Goal: Information Seeking & Learning: Learn about a topic

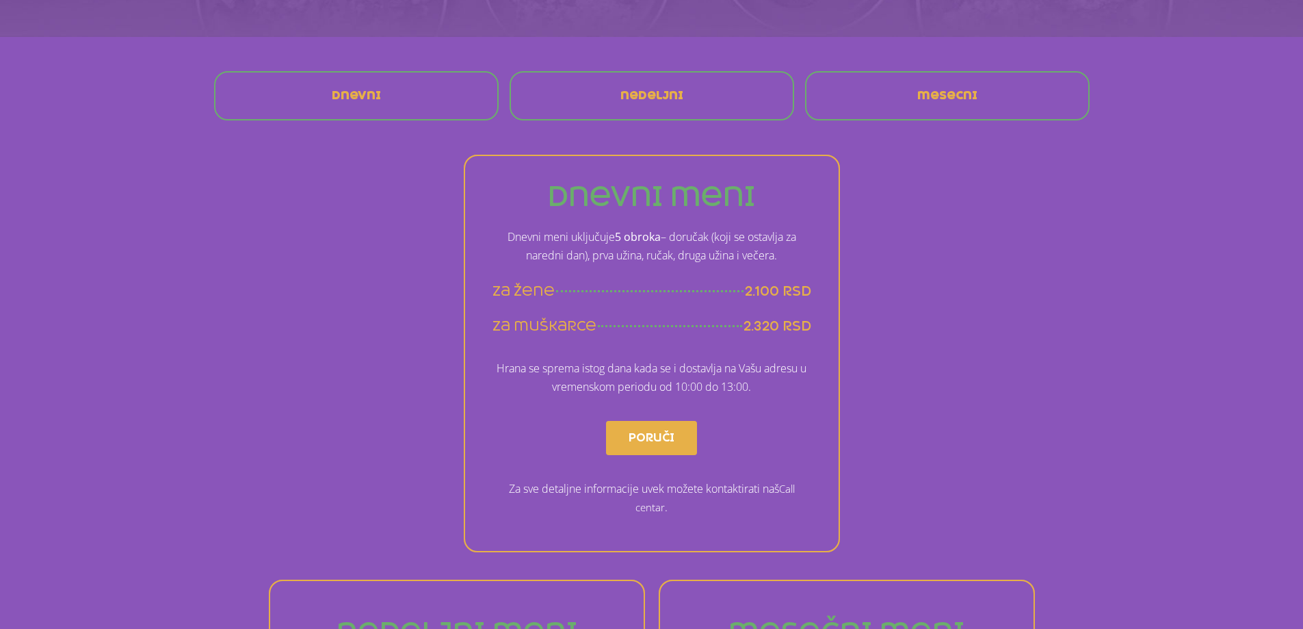
scroll to position [274, 0]
click at [589, 250] on p "Dnevni meni uključuje 5 obroka – doručak (koji se ostavlja za naredni [PERSON_N…" at bounding box center [652, 243] width 319 height 37
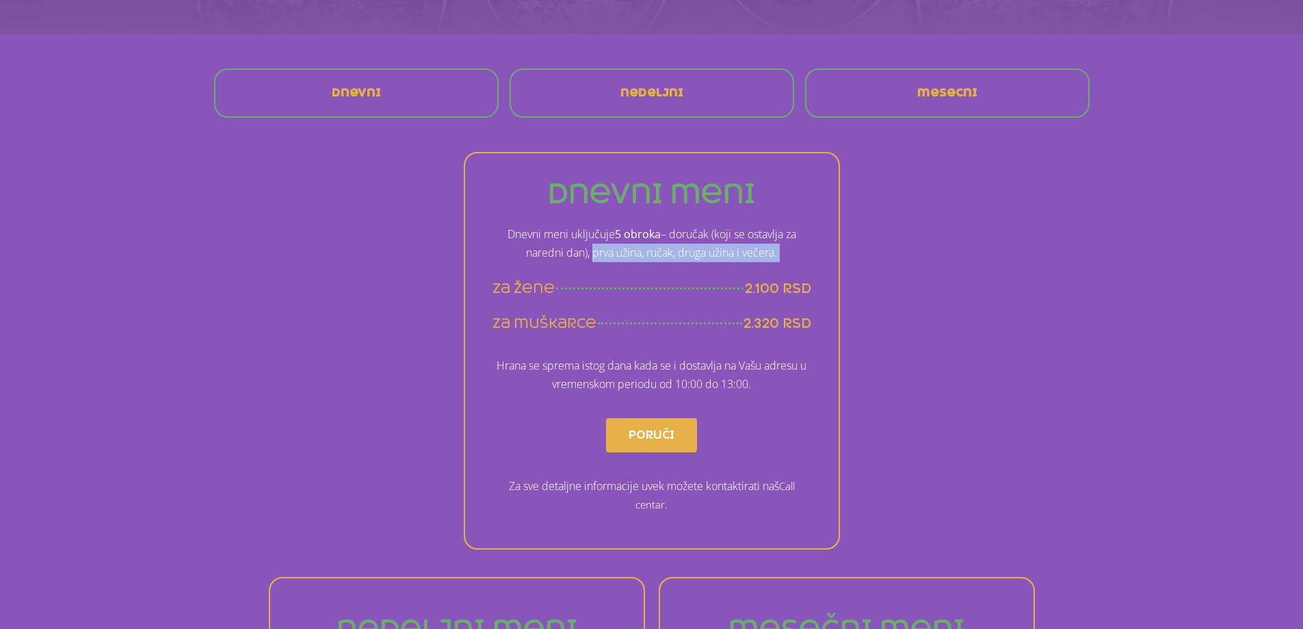
drag, startPoint x: 589, startPoint y: 250, endPoint x: 782, endPoint y: 250, distance: 192.9
click at [782, 250] on p "Dnevni meni uključuje 5 obroka – doručak (koji se ostavlja za naredni [PERSON_N…" at bounding box center [652, 243] width 319 height 37
drag, startPoint x: 760, startPoint y: 384, endPoint x: 491, endPoint y: 352, distance: 271.5
click at [491, 352] on div "dnevni meni Dnevni meni uključuje 5 obroka – doručak (koji se ostavlja za nared…" at bounding box center [652, 350] width 376 height 397
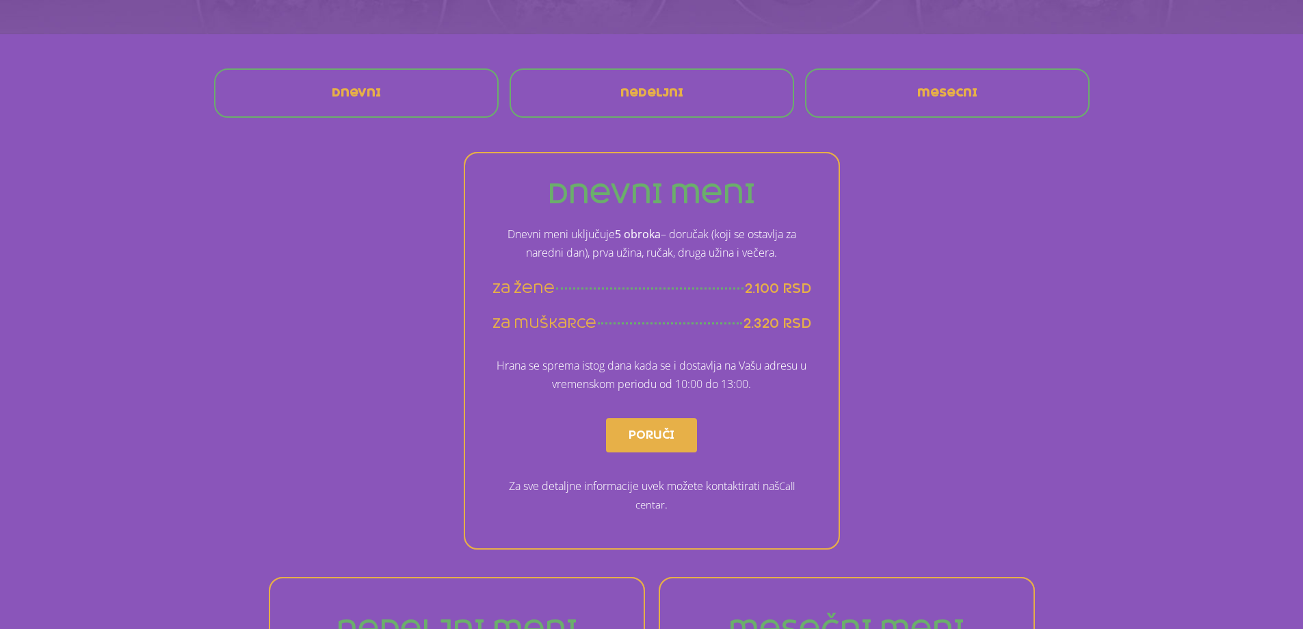
click at [491, 352] on div "dnevni meni Dnevni meni uključuje 5 obroka – doručak (koji se ostavlja za nared…" at bounding box center [652, 350] width 376 height 397
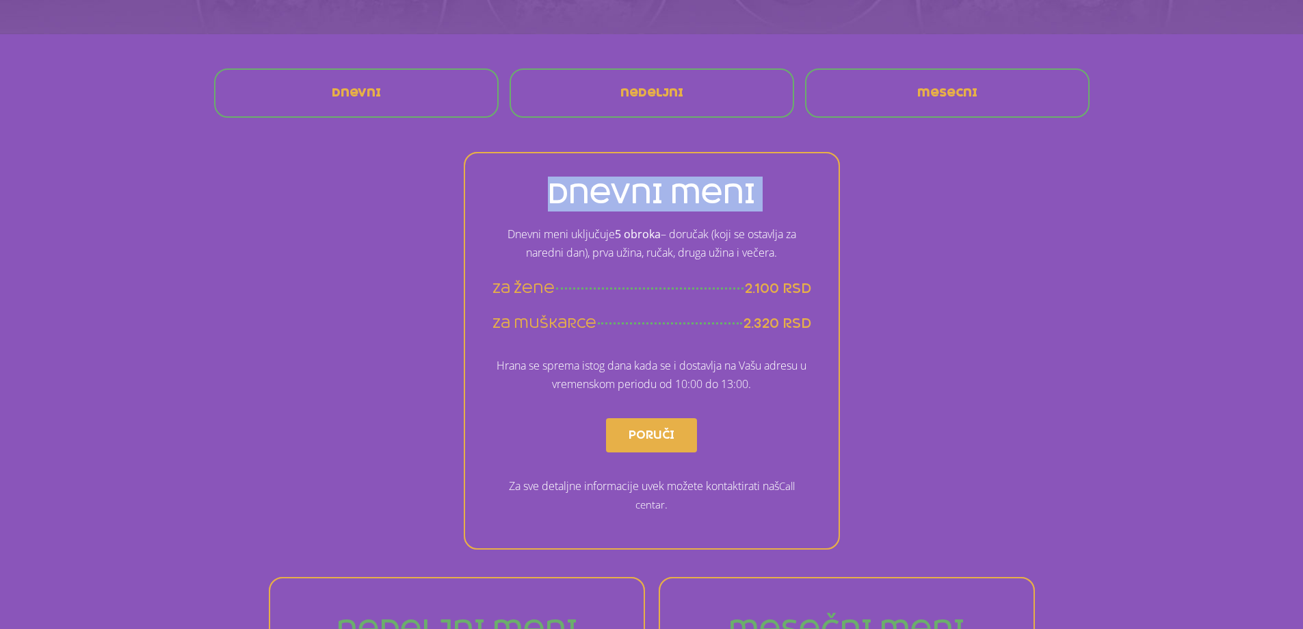
click at [491, 352] on div "dnevni meni Dnevni meni uključuje 5 obroka – doručak (koji se ostavlja za nared…" at bounding box center [652, 350] width 376 height 397
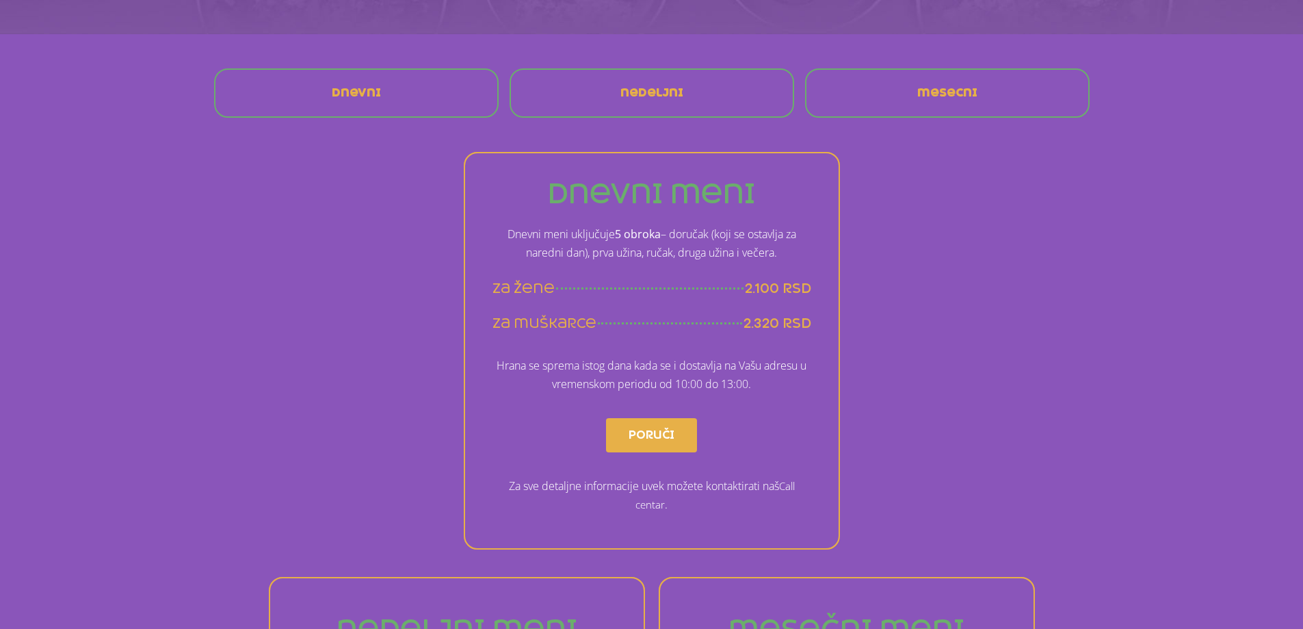
click at [558, 360] on p "Hrana se sprema istog dana kada se i dostavlja na Vašu adresu u vremenskom peri…" at bounding box center [652, 374] width 319 height 37
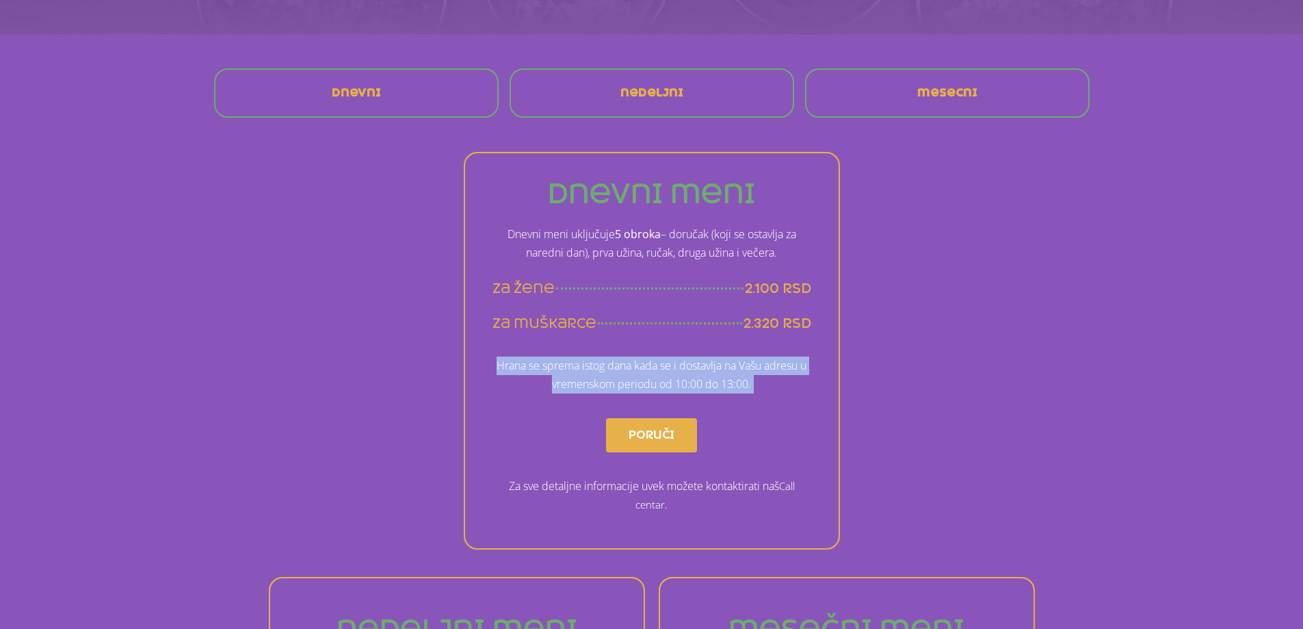
click at [558, 360] on p "Hrana se sprema istog dana kada se i dostavlja na Vašu adresu u vremenskom peri…" at bounding box center [652, 374] width 319 height 37
click at [684, 385] on p "Hrana se sprema istog dana kada se i dostavlja na Vašu adresu u vremenskom peri…" at bounding box center [652, 374] width 319 height 37
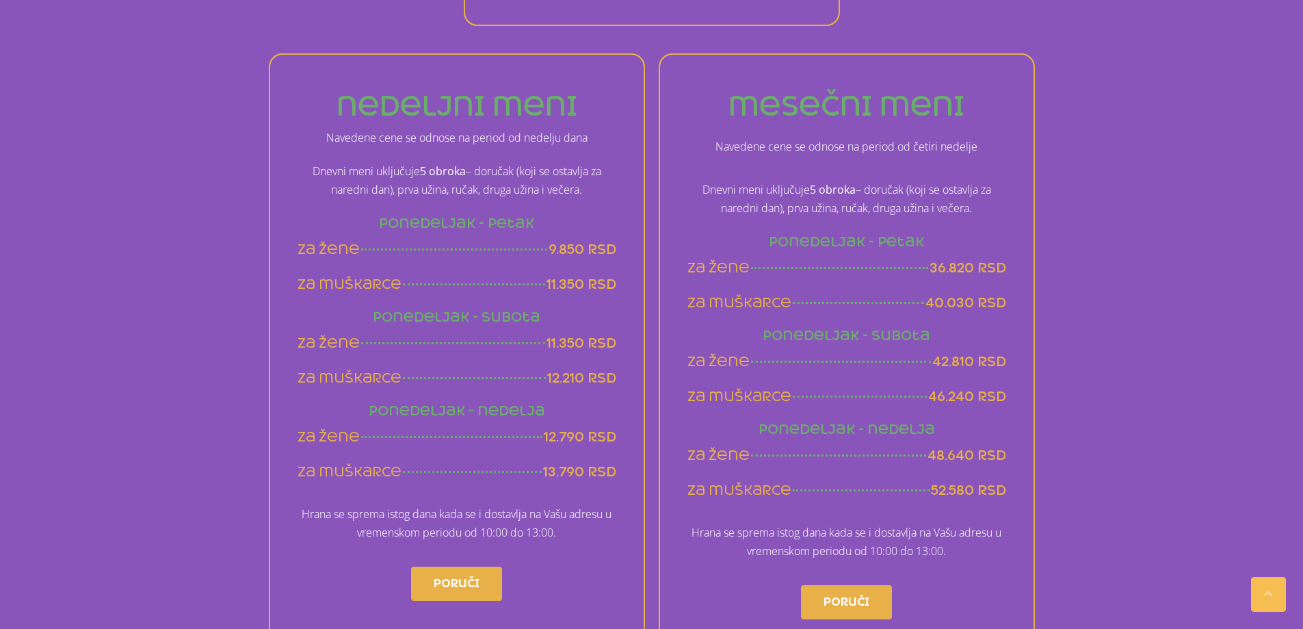
scroll to position [821, 0]
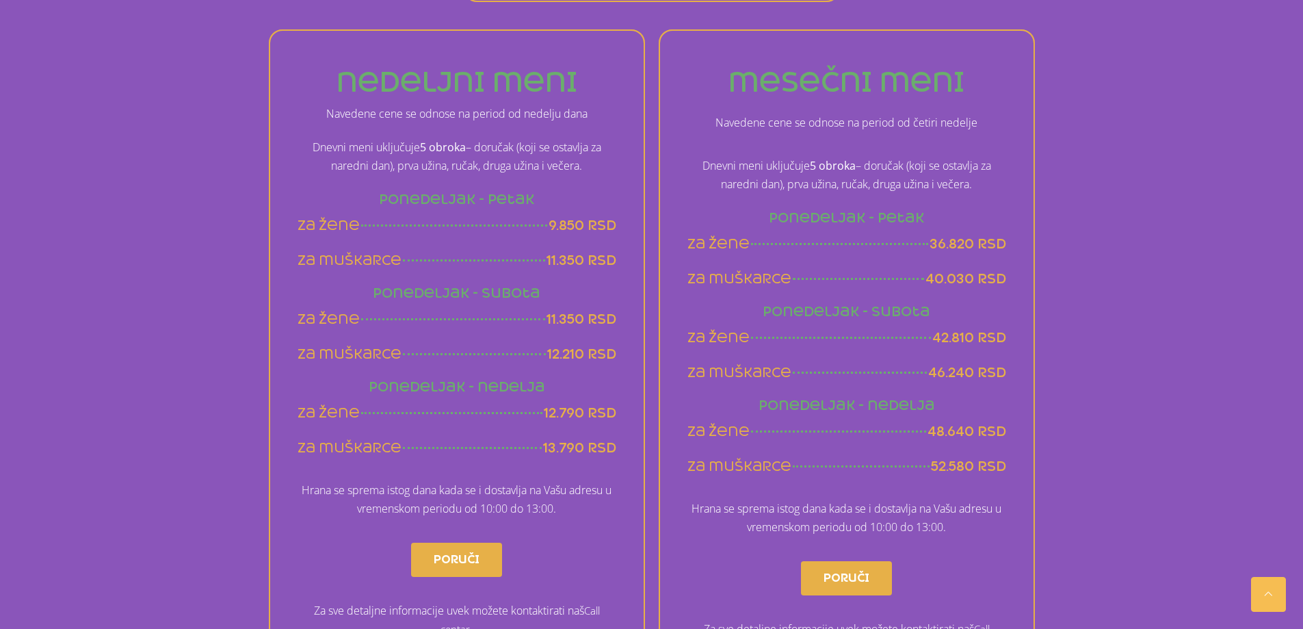
click at [551, 444] on span "13.790 rsd" at bounding box center [579, 447] width 73 height 17
drag, startPoint x: 551, startPoint y: 444, endPoint x: 573, endPoint y: 445, distance: 21.9
click at [573, 445] on span "13.790 rsd" at bounding box center [579, 447] width 73 height 17
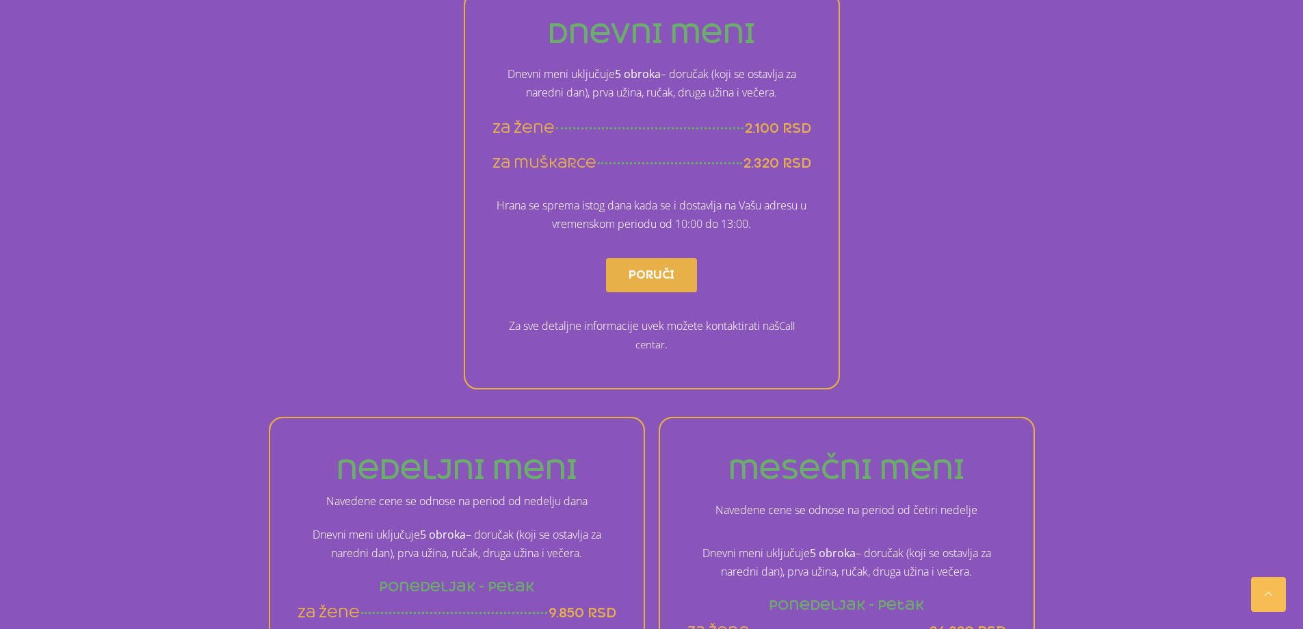
scroll to position [410, 0]
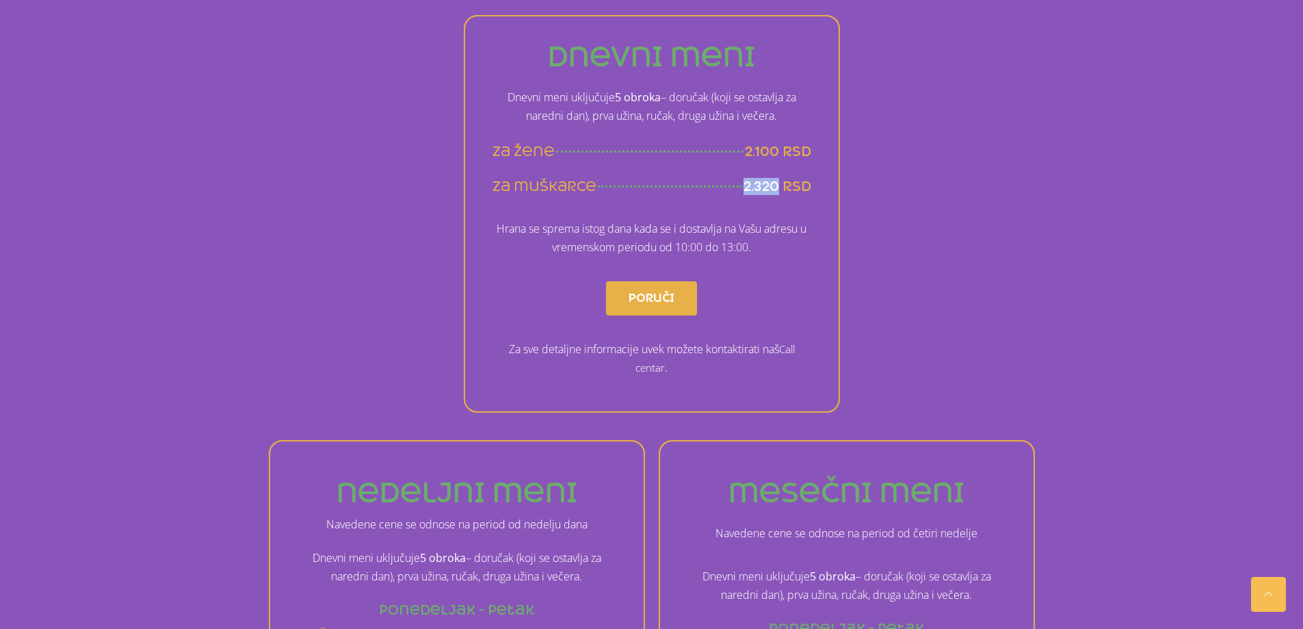
drag, startPoint x: 746, startPoint y: 181, endPoint x: 781, endPoint y: 181, distance: 34.9
click at [781, 181] on span "2.320 rsd" at bounding box center [778, 186] width 68 height 17
drag, startPoint x: 770, startPoint y: 183, endPoint x: 733, endPoint y: 216, distance: 49.4
click at [733, 216] on div "Hrana se sprema istog dana kada se i dostavlja na Vašu adresu u vremenskom peri…" at bounding box center [652, 238] width 319 height 51
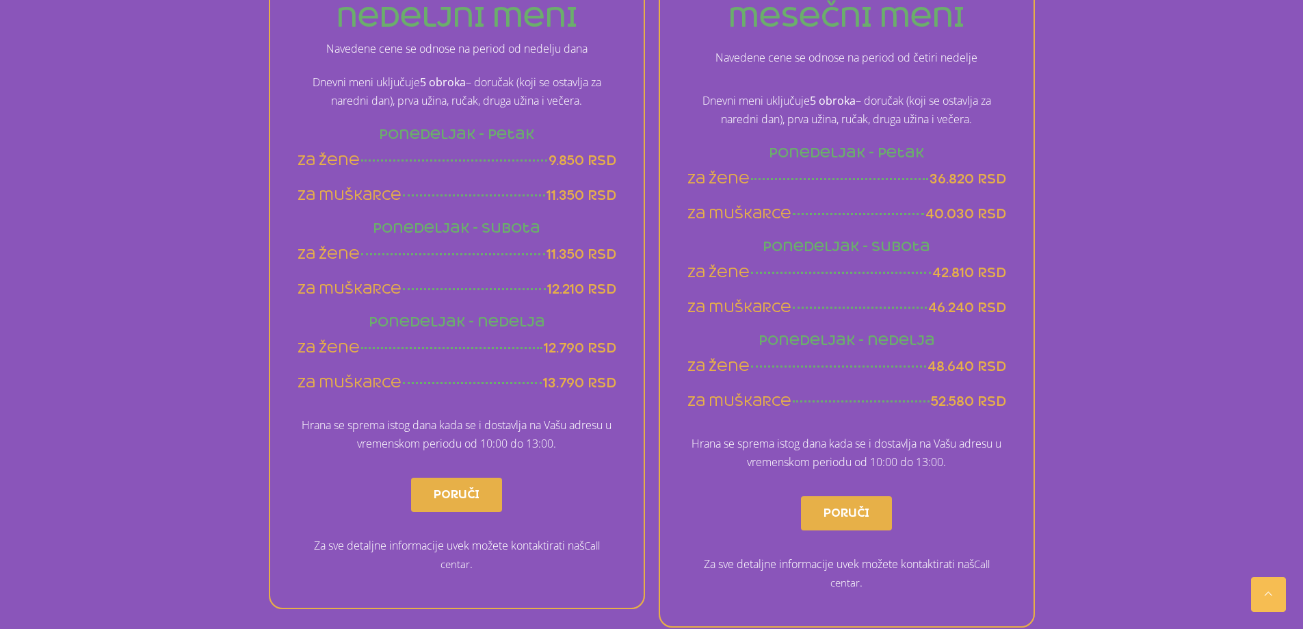
scroll to position [889, 0]
click at [937, 397] on span "52.580 rsd" at bounding box center [968, 397] width 75 height 17
drag, startPoint x: 937, startPoint y: 397, endPoint x: 980, endPoint y: 400, distance: 42.5
click at [980, 400] on span "52.580 rsd" at bounding box center [968, 397] width 75 height 17
click at [967, 400] on span "52.580 rsd" at bounding box center [968, 397] width 75 height 17
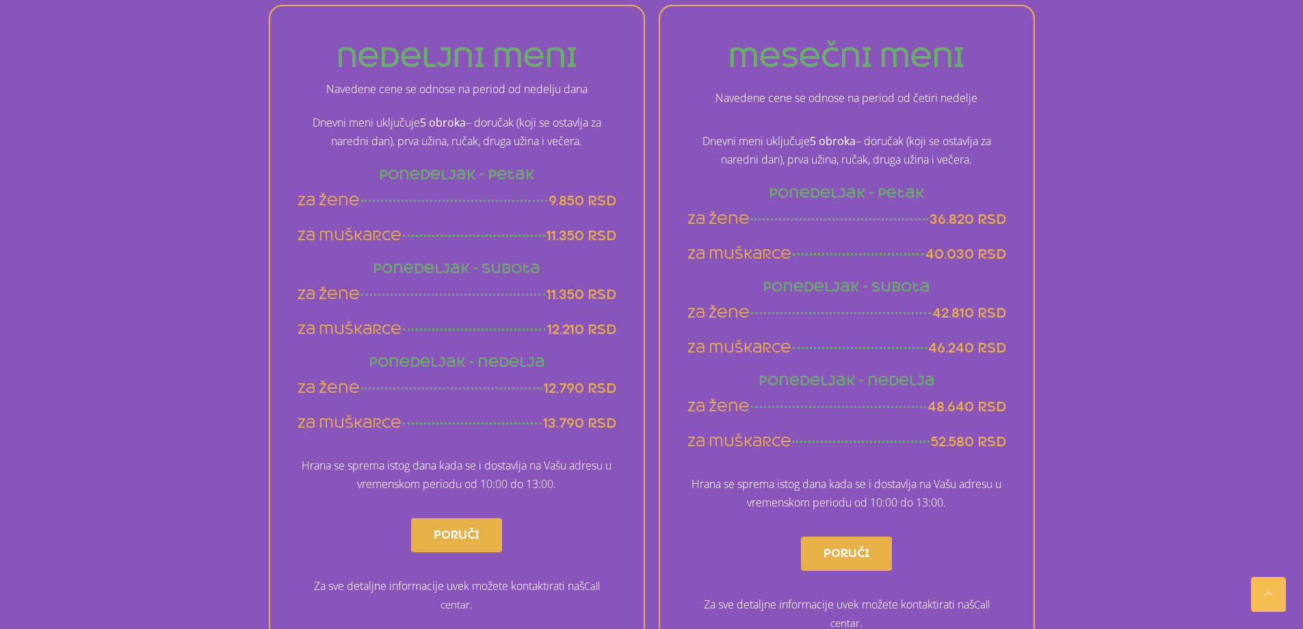
scroll to position [821, 0]
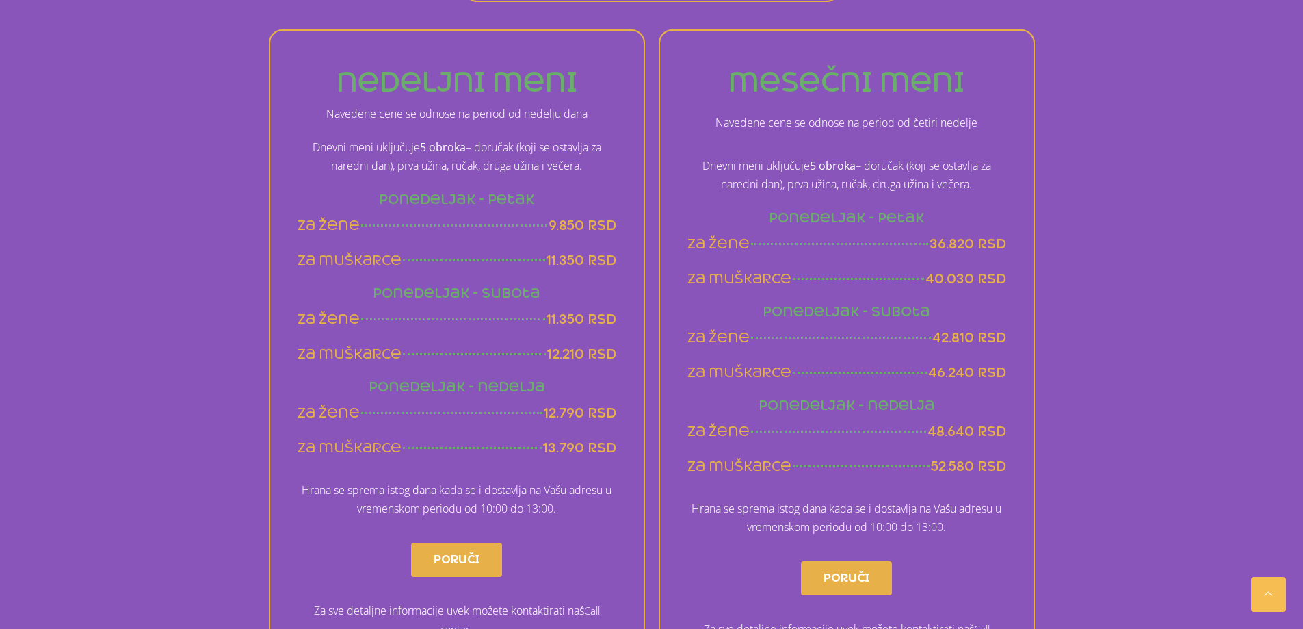
click at [926, 124] on p "Navedene cene se odnose na period od četiri nedelje" at bounding box center [847, 123] width 319 height 18
drag, startPoint x: 926, startPoint y: 124, endPoint x: 989, endPoint y: 125, distance: 62.9
click at [989, 125] on p "Navedene cene se odnose na period od četiri nedelje" at bounding box center [847, 123] width 319 height 18
click at [1045, 207] on div "nedeljni meni Navedene cene se odnose na period od nedelju [PERSON_NAME] Dnevni…" at bounding box center [651, 361] width 889 height 690
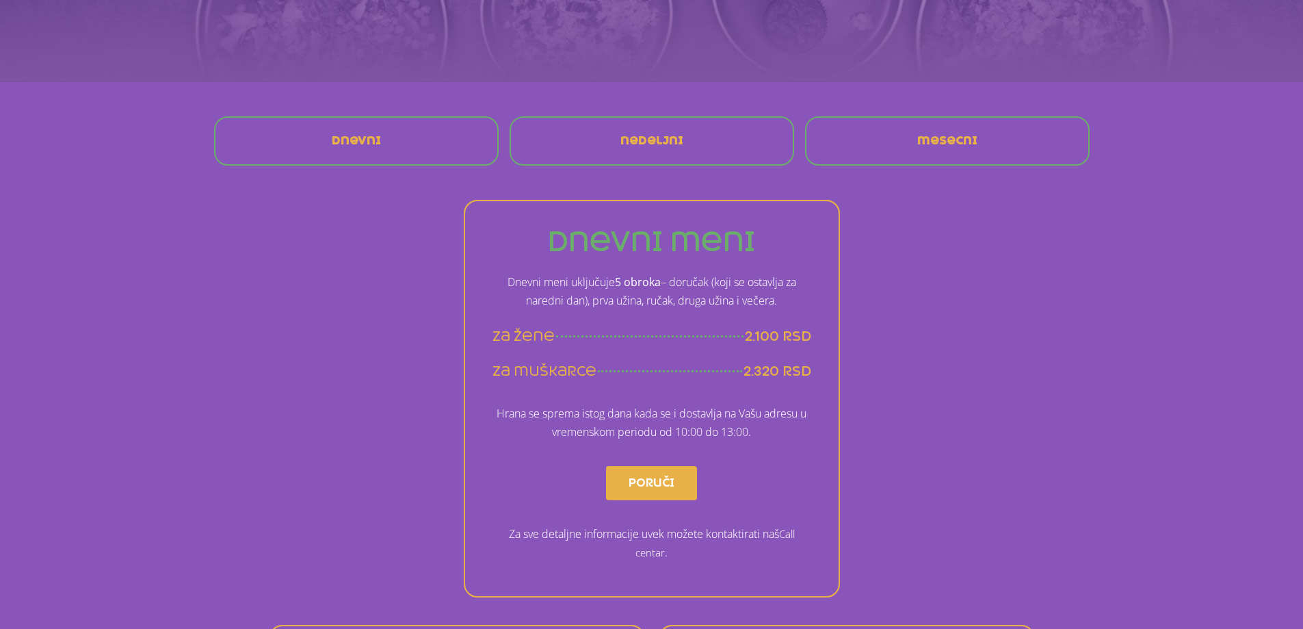
scroll to position [0, 0]
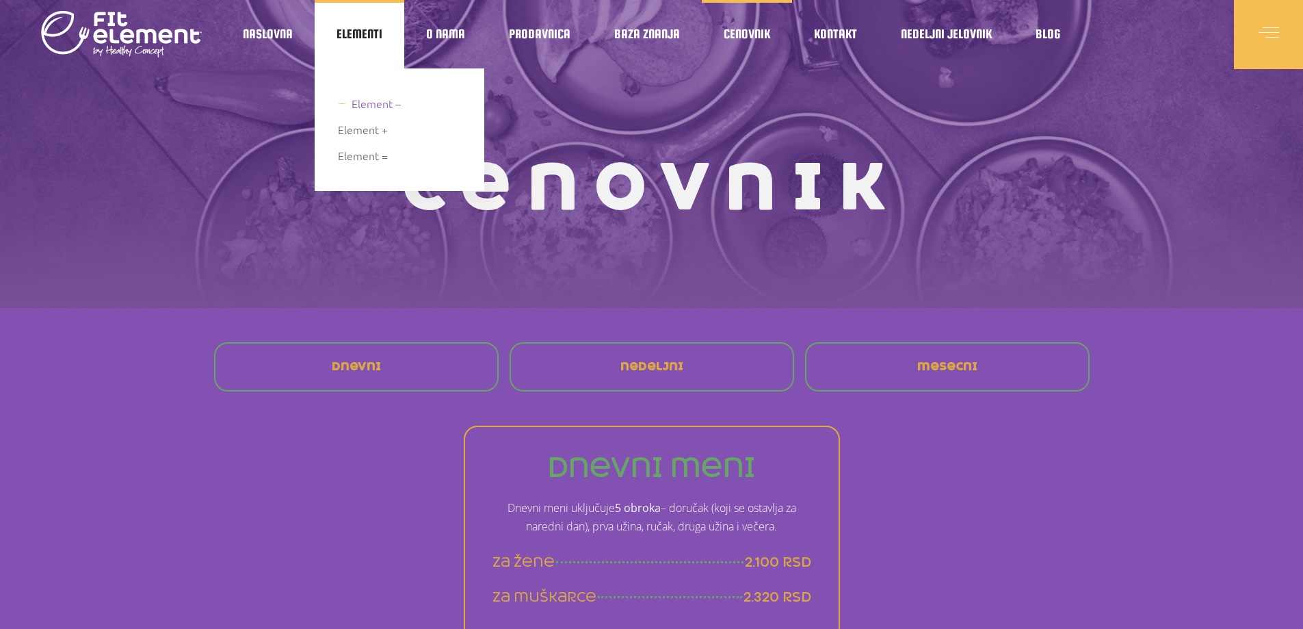
click at [365, 101] on span "Element –" at bounding box center [376, 103] width 49 height 18
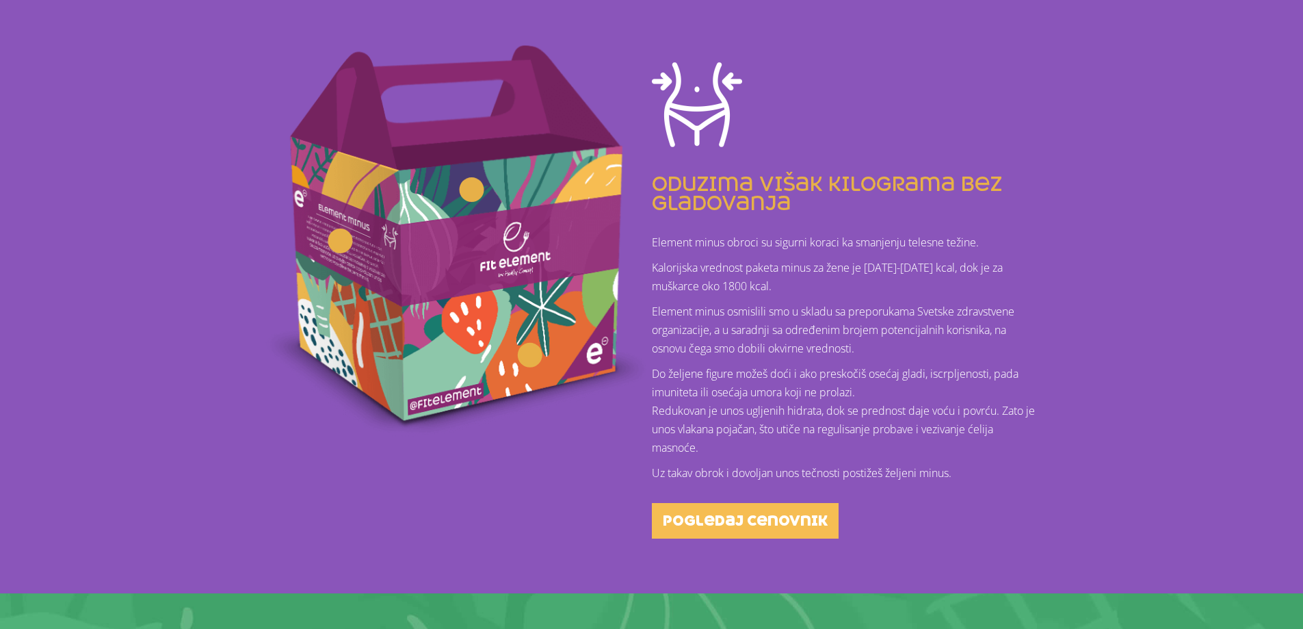
scroll to position [342, 0]
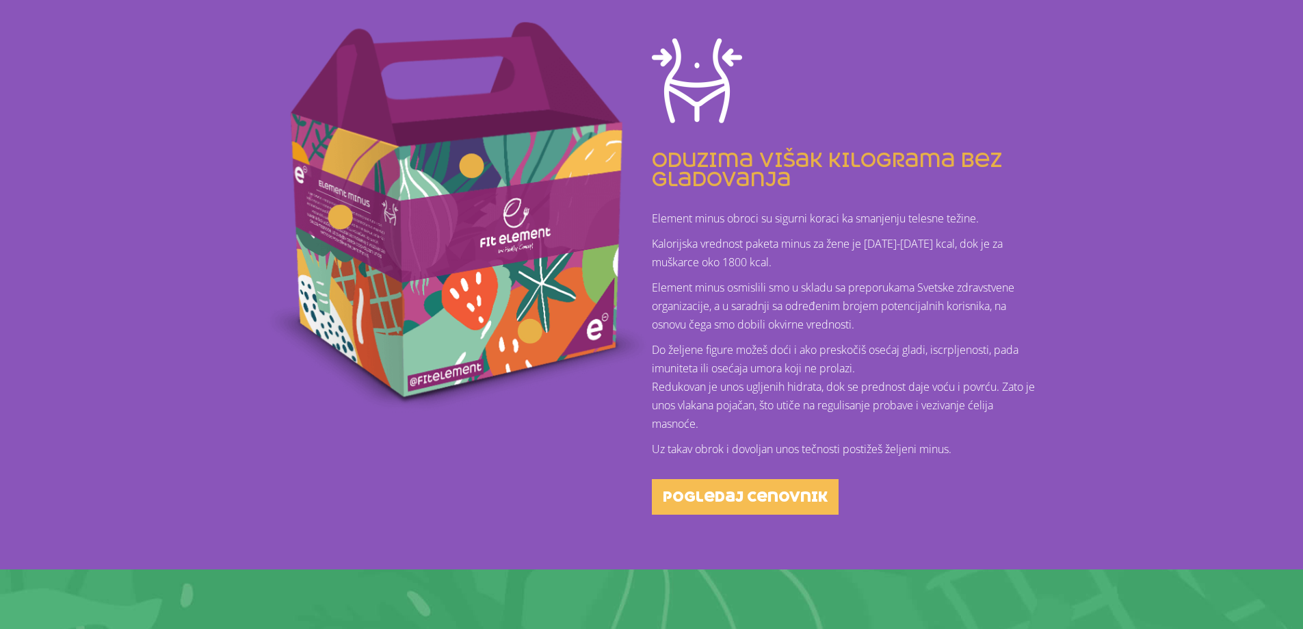
click at [671, 218] on p "Element minus obroci su sigurni koraci ka smanjenju telesne težine." at bounding box center [847, 218] width 390 height 18
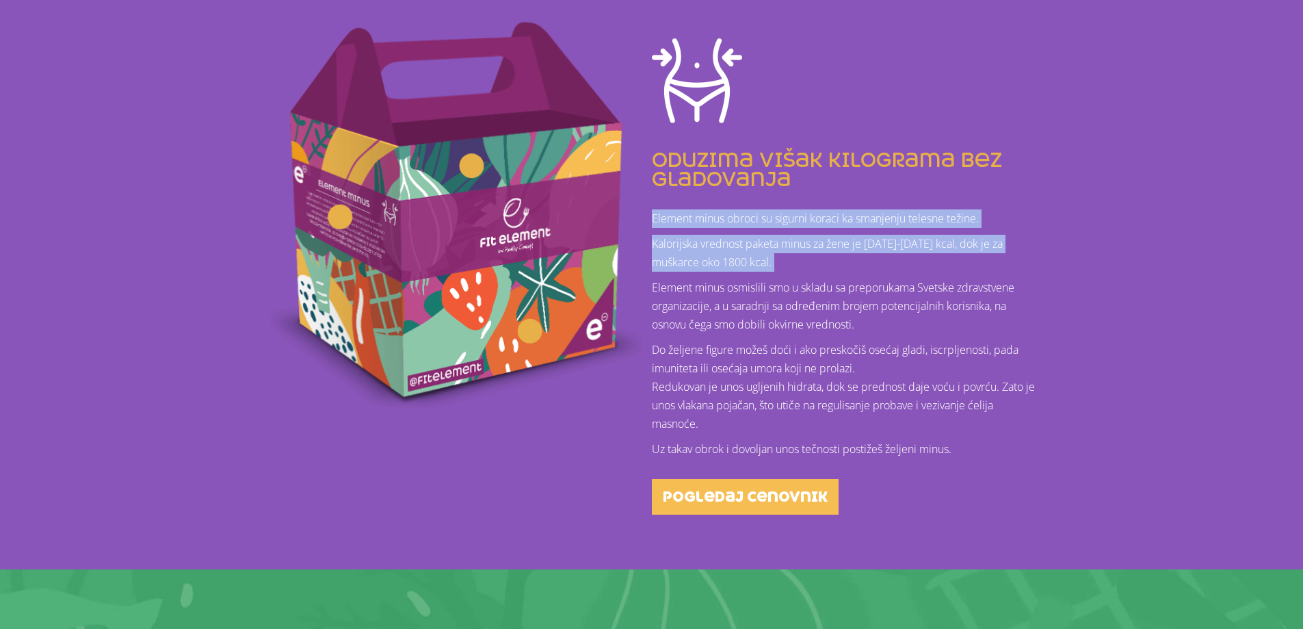
drag, startPoint x: 671, startPoint y: 218, endPoint x: 913, endPoint y: 254, distance: 244.2
click at [913, 254] on div "Element minus obroci su sigurni koraci ka smanjenju telesne težine. Kalorijska …" at bounding box center [847, 333] width 390 height 249
click at [913, 254] on p "Kalorijska vrednost paketa minus za žene je 1200-1300 kcal, dok je za muškarce …" at bounding box center [847, 253] width 390 height 37
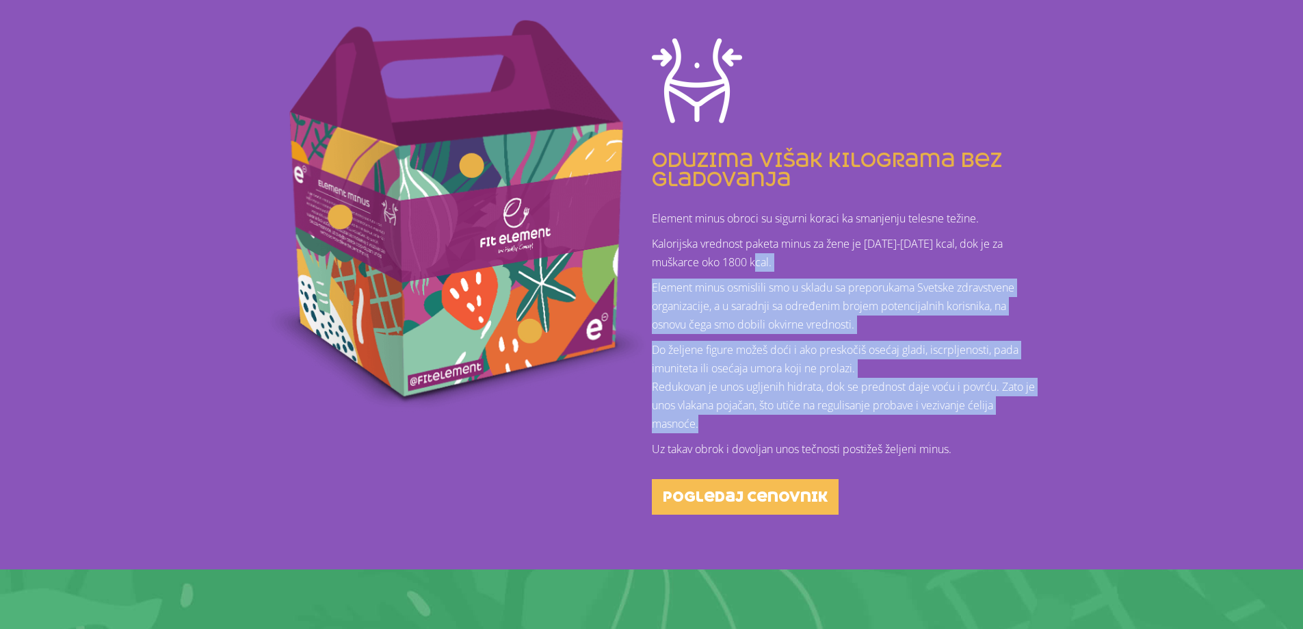
drag, startPoint x: 821, startPoint y: 262, endPoint x: 757, endPoint y: 416, distance: 166.6
click at [757, 416] on div "Element minus obroci su sigurni koraci ka smanjenju telesne težine. Kalorijska …" at bounding box center [847, 333] width 390 height 249
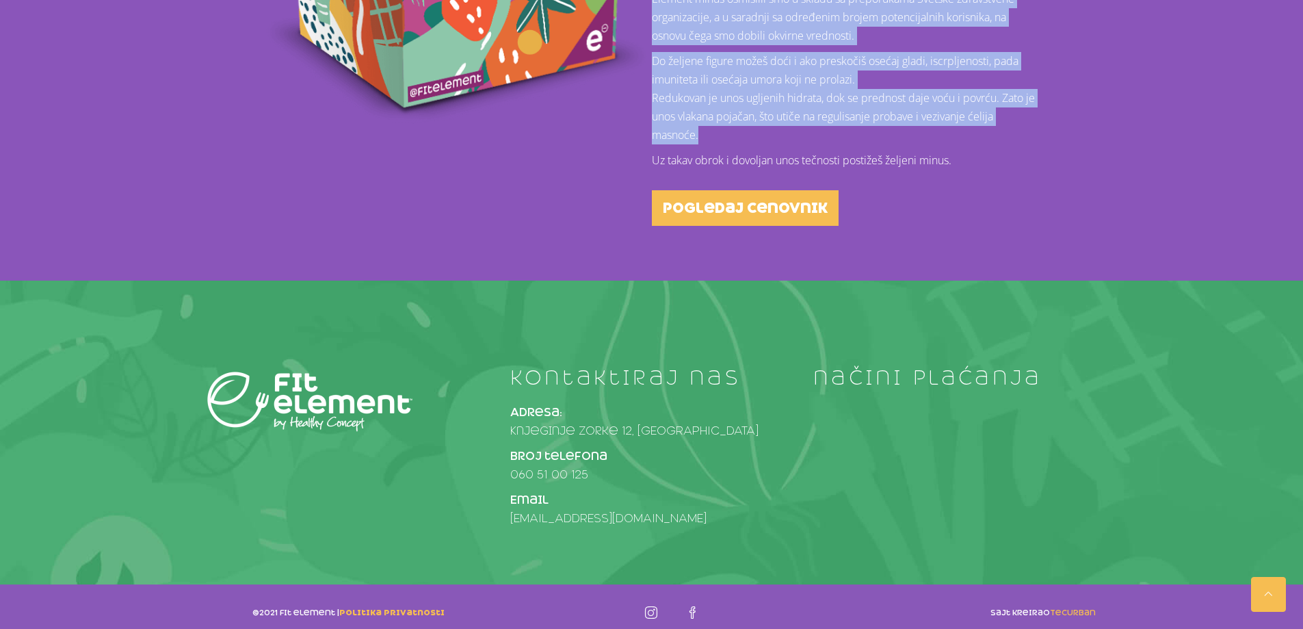
scroll to position [643, 0]
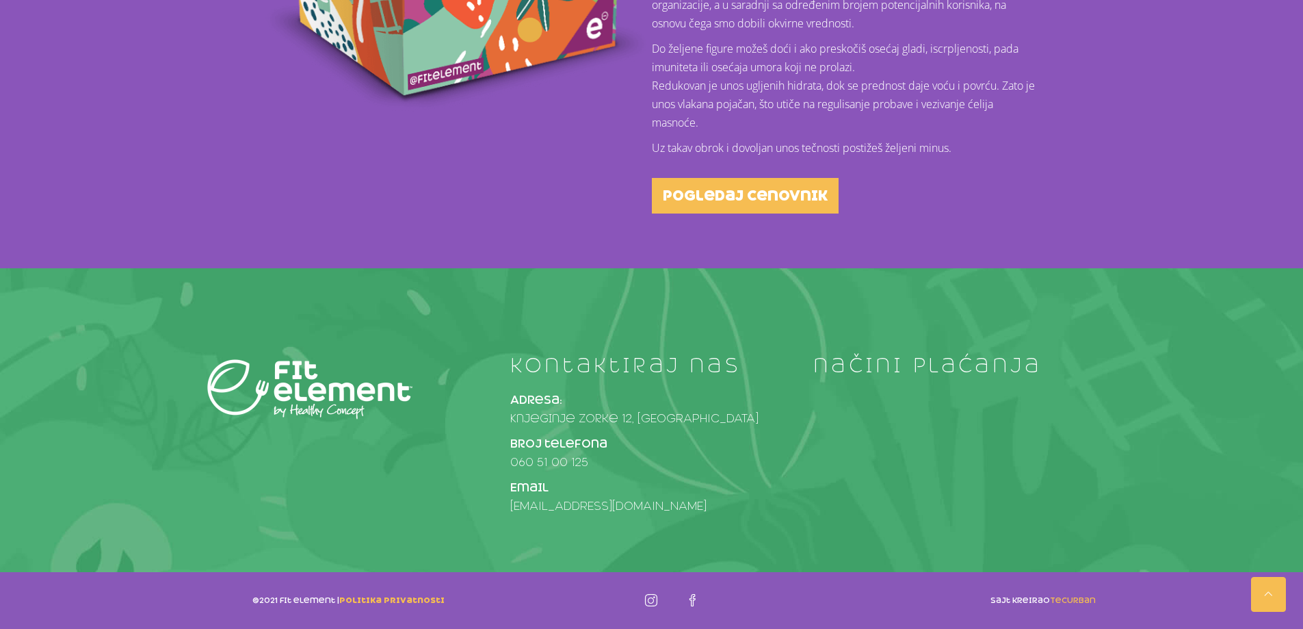
click at [752, 344] on div "kontaktiraj nas Adresa: Knjeginje Zorke 12, Beograd Broj telefona 060 51 00 125…" at bounding box center [651, 420] width 1303 height 304
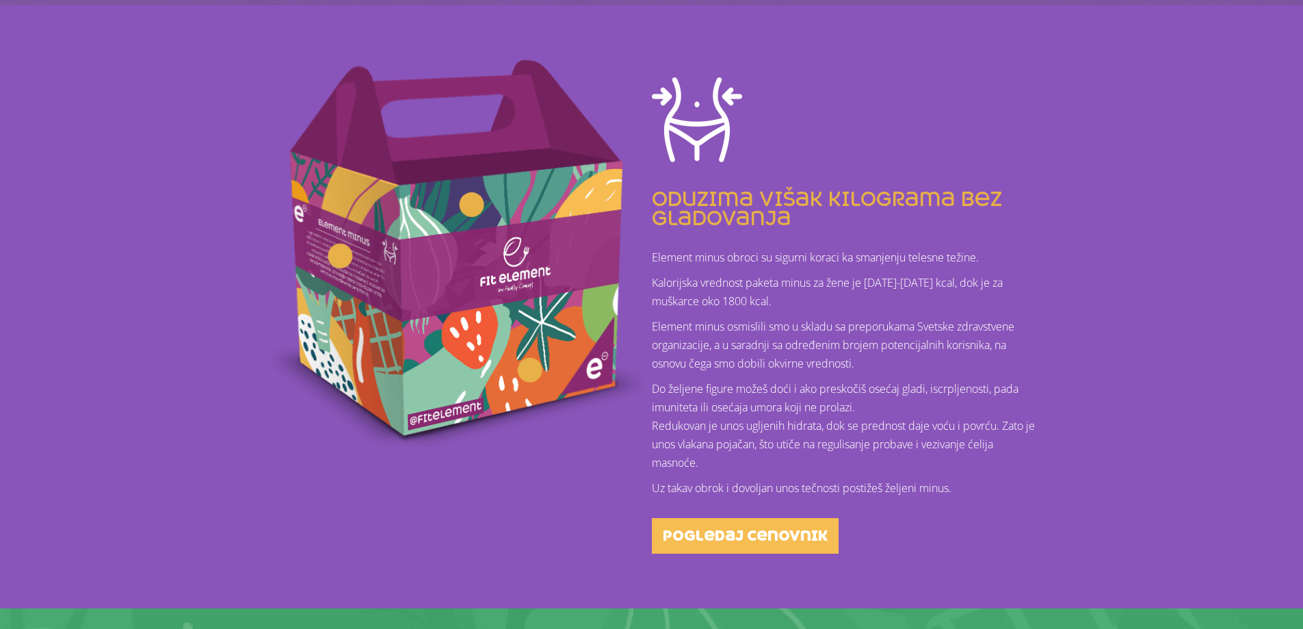
scroll to position [301, 0]
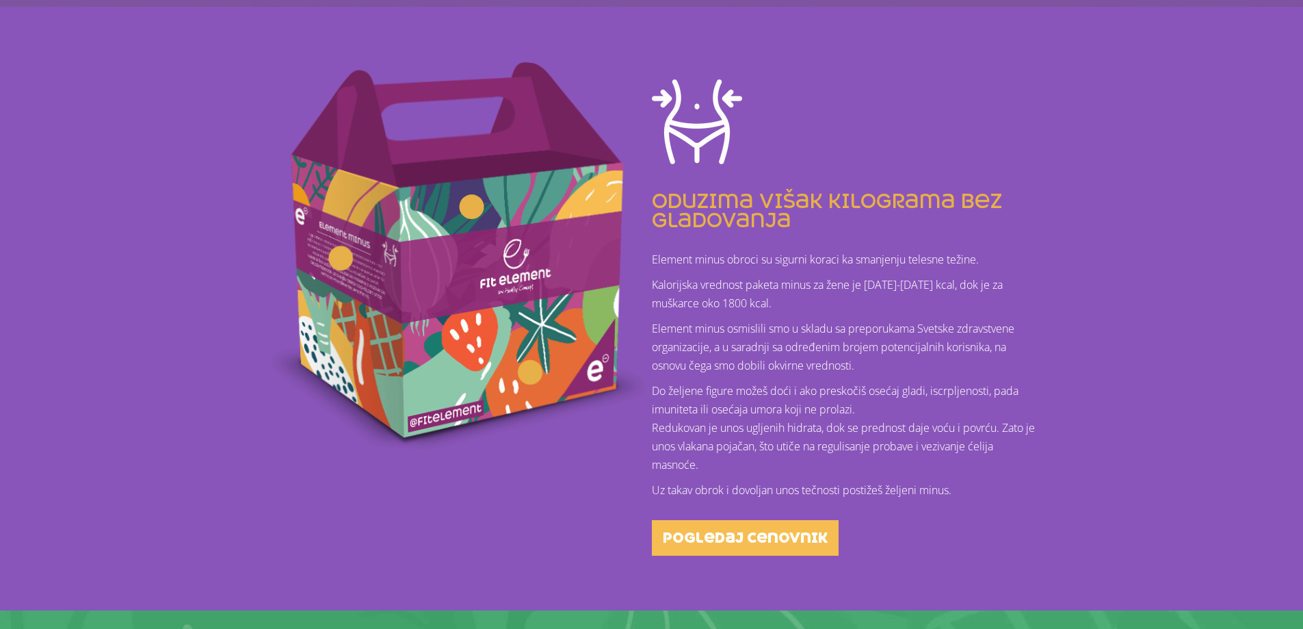
click at [330, 258] on div at bounding box center [340, 257] width 37 height 37
click at [339, 257] on div at bounding box center [339, 257] width 19 height 19
click at [467, 206] on div at bounding box center [471, 206] width 19 height 19
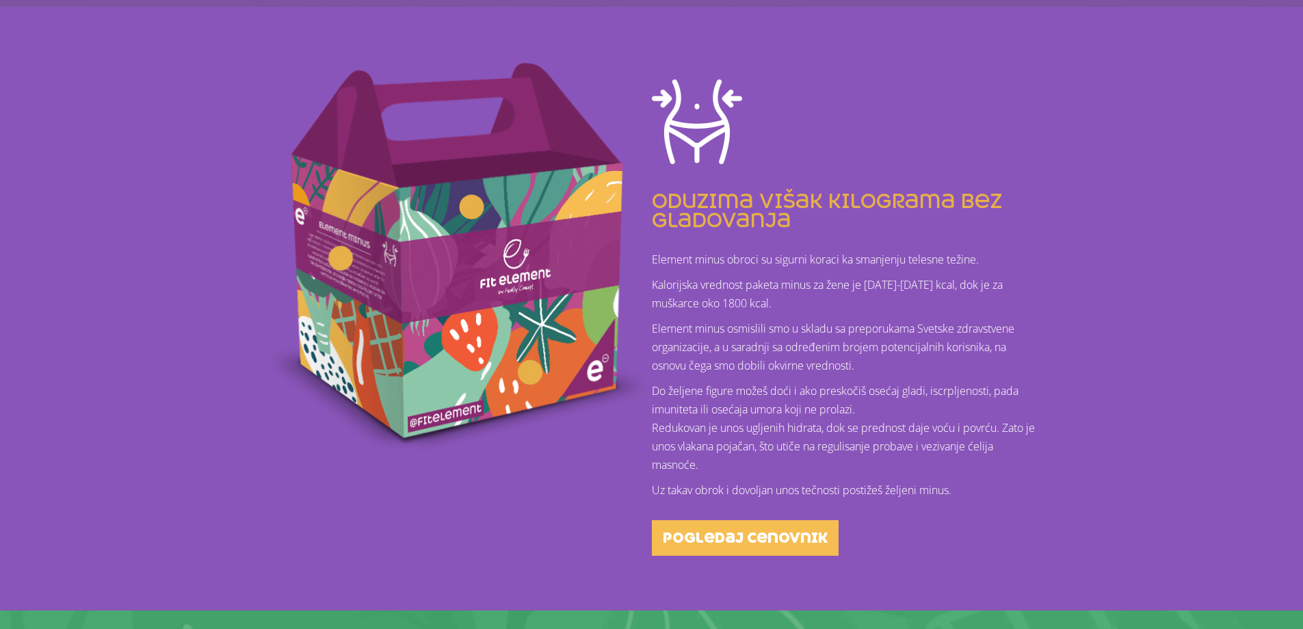
click at [467, 206] on div at bounding box center [471, 206] width 19 height 19
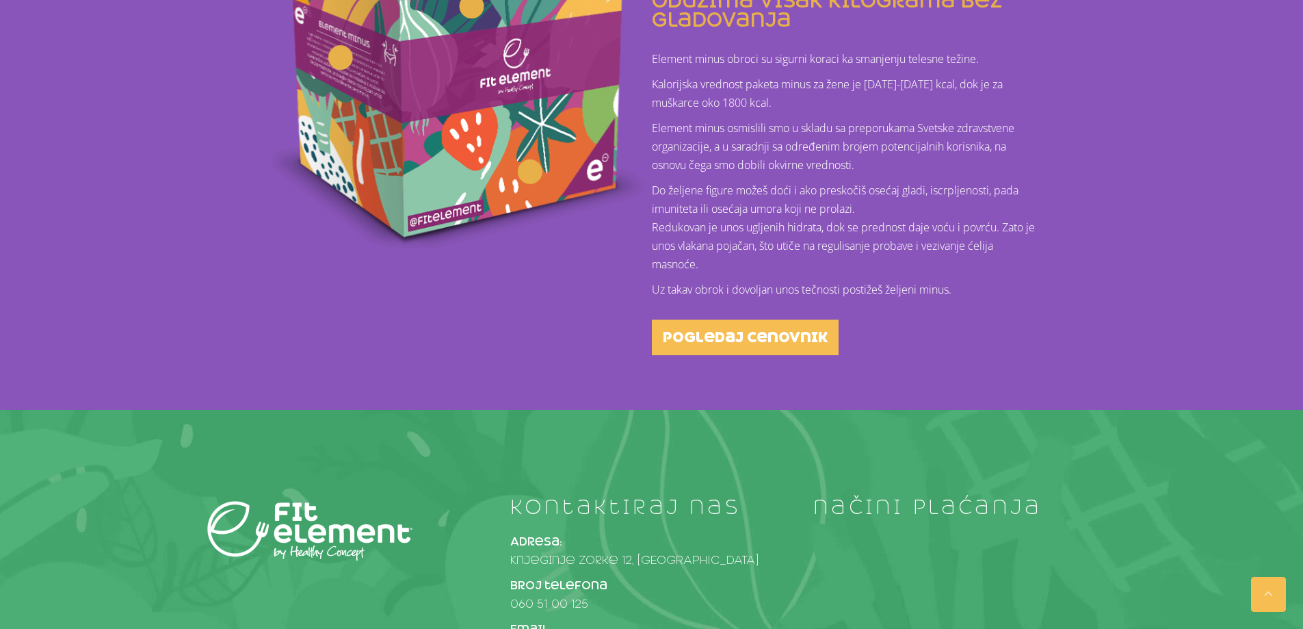
scroll to position [506, 0]
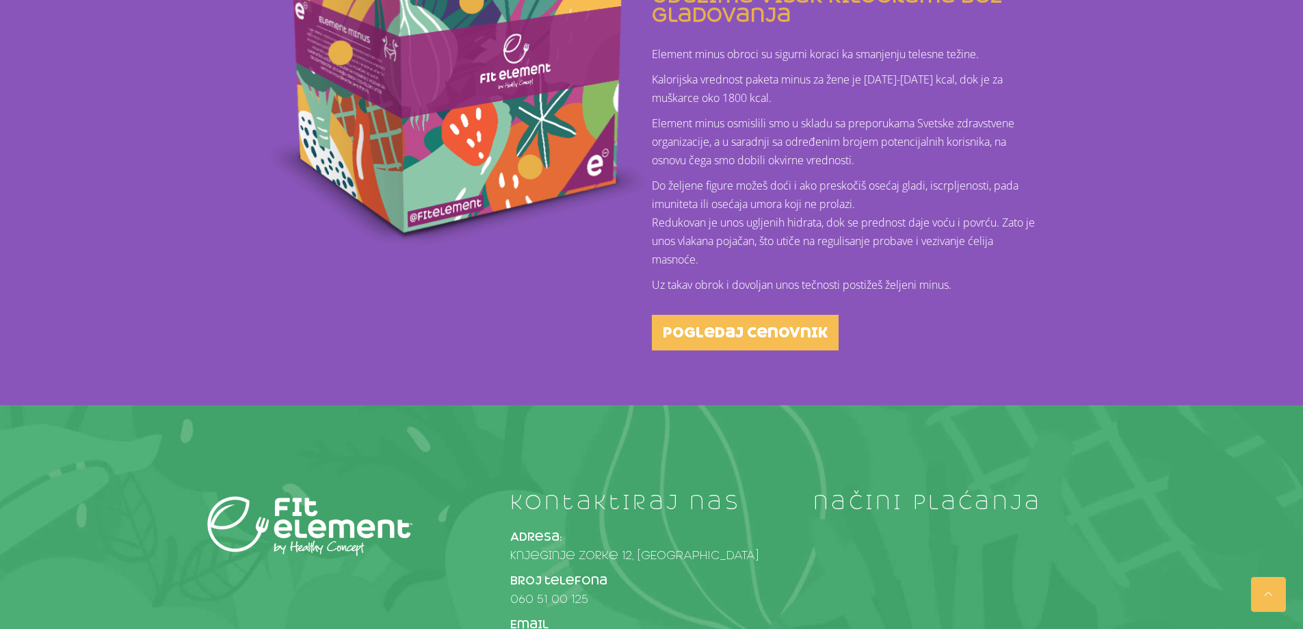
click at [523, 165] on div at bounding box center [529, 166] width 19 height 19
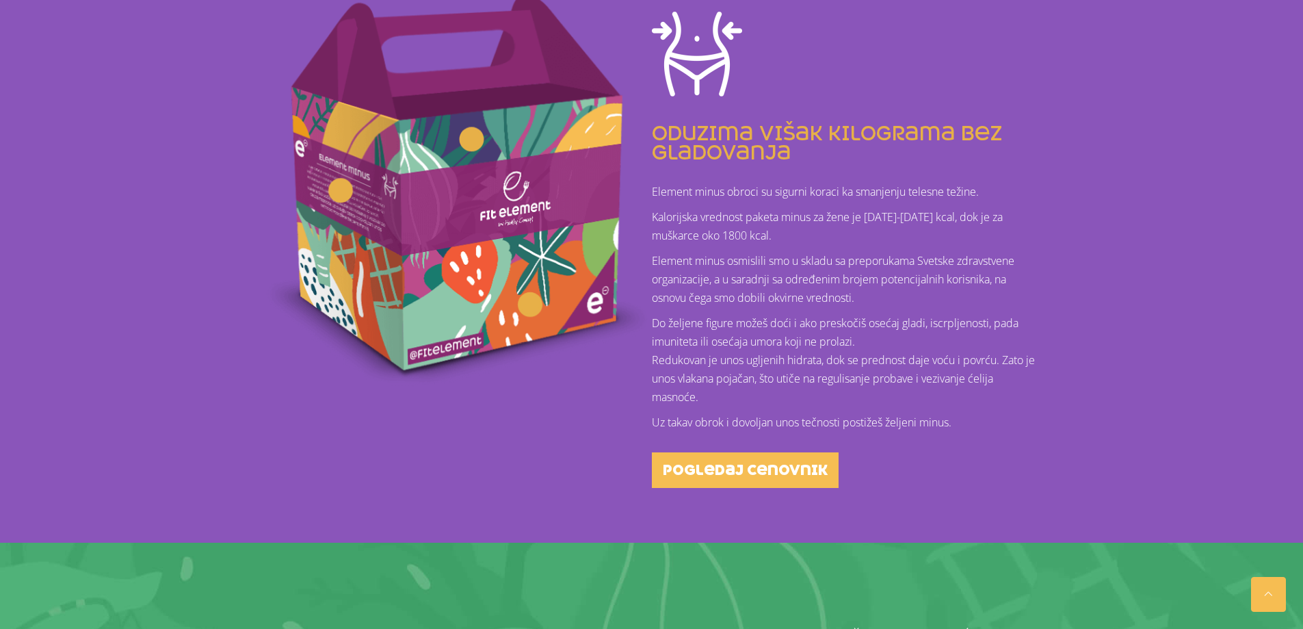
scroll to position [164, 0]
